Goal: Check status

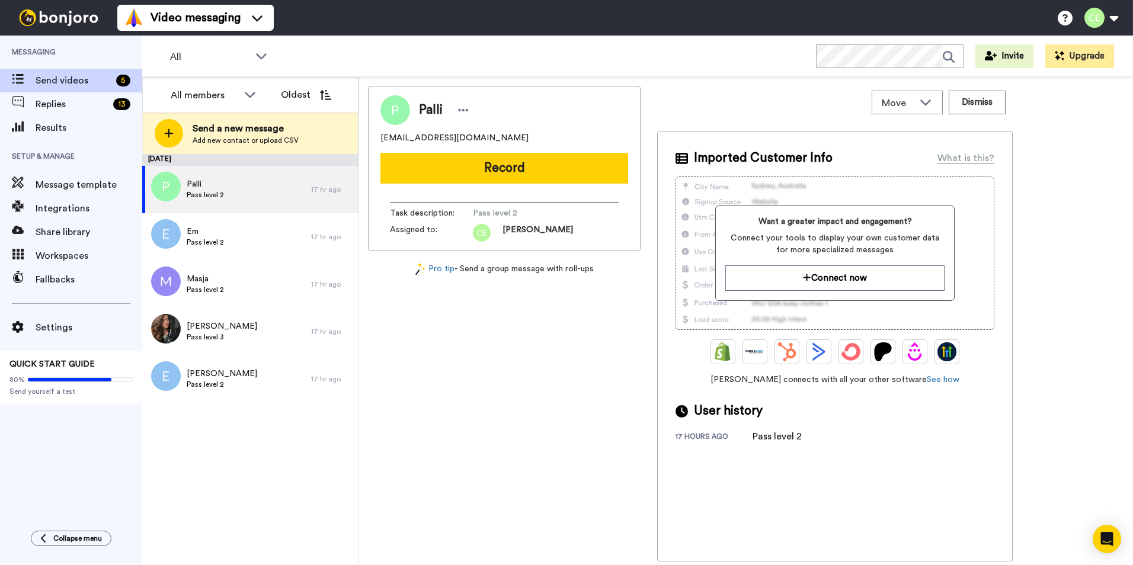
click at [58, 136] on div "Results" at bounding box center [71, 128] width 142 height 24
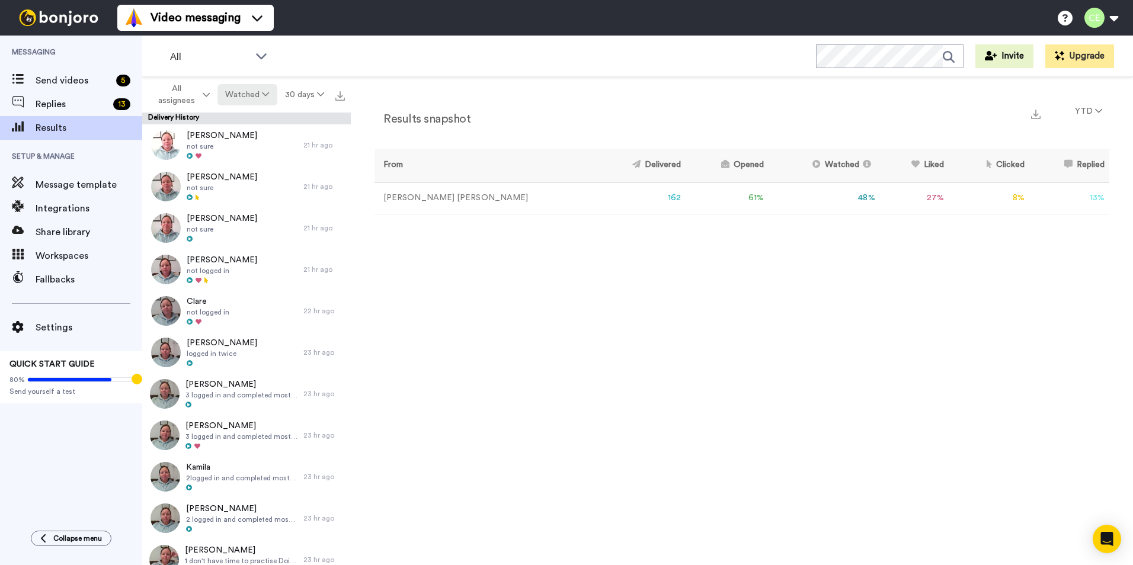
click at [244, 87] on button "Watched" at bounding box center [246, 94] width 59 height 21
click at [256, 225] on div "Clicked" at bounding box center [248, 225] width 55 height 13
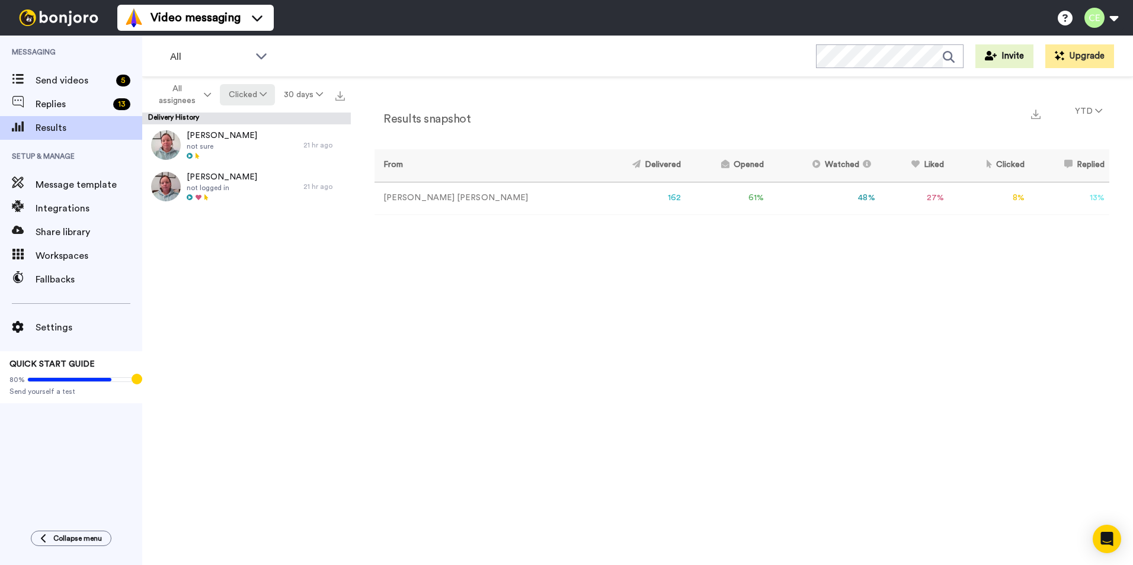
click at [254, 91] on button "Clicked" at bounding box center [248, 94] width 56 height 21
click at [265, 252] on div "Blocked" at bounding box center [248, 247] width 55 height 13
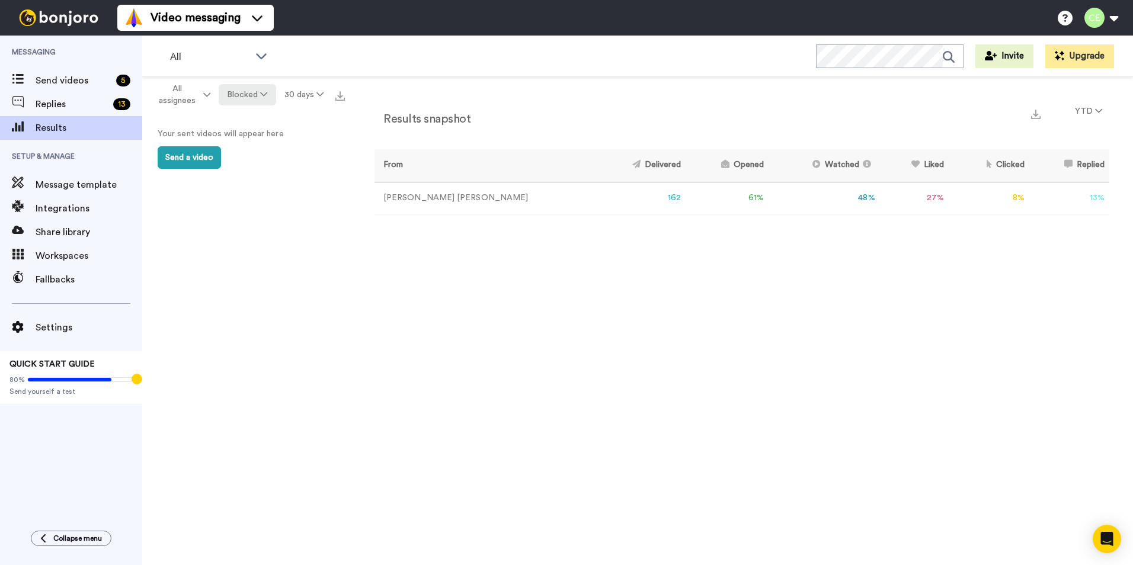
click at [248, 92] on button "Blocked" at bounding box center [247, 94] width 57 height 21
click at [257, 268] on div "All results" at bounding box center [248, 268] width 55 height 13
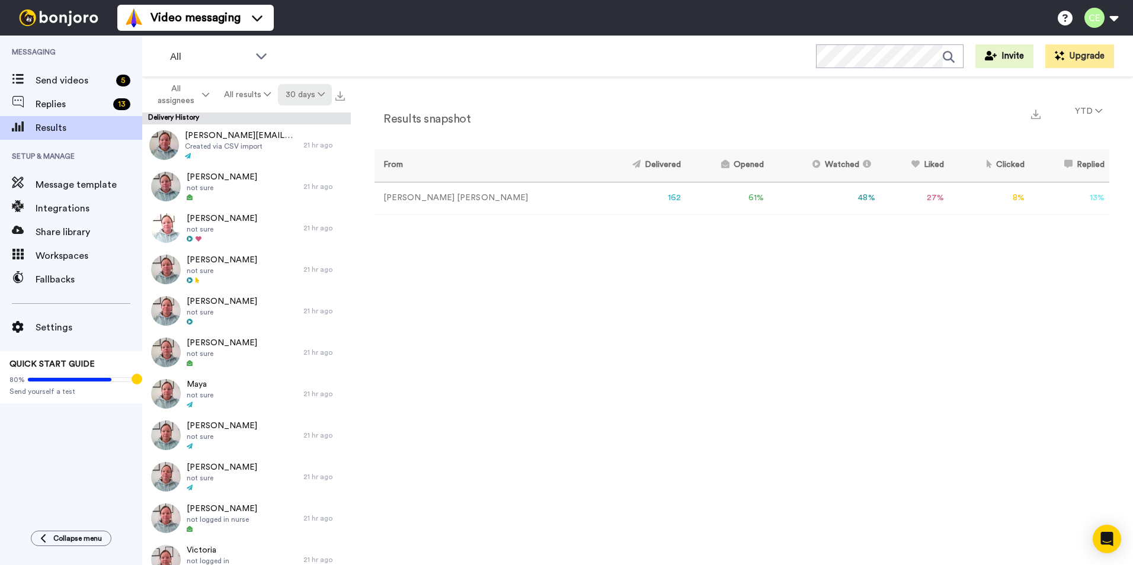
click at [316, 91] on button "30 days" at bounding box center [305, 94] width 54 height 21
click at [324, 262] on li "All time" at bounding box center [306, 269] width 83 height 21
